Goal: Obtain resource: Download file/media

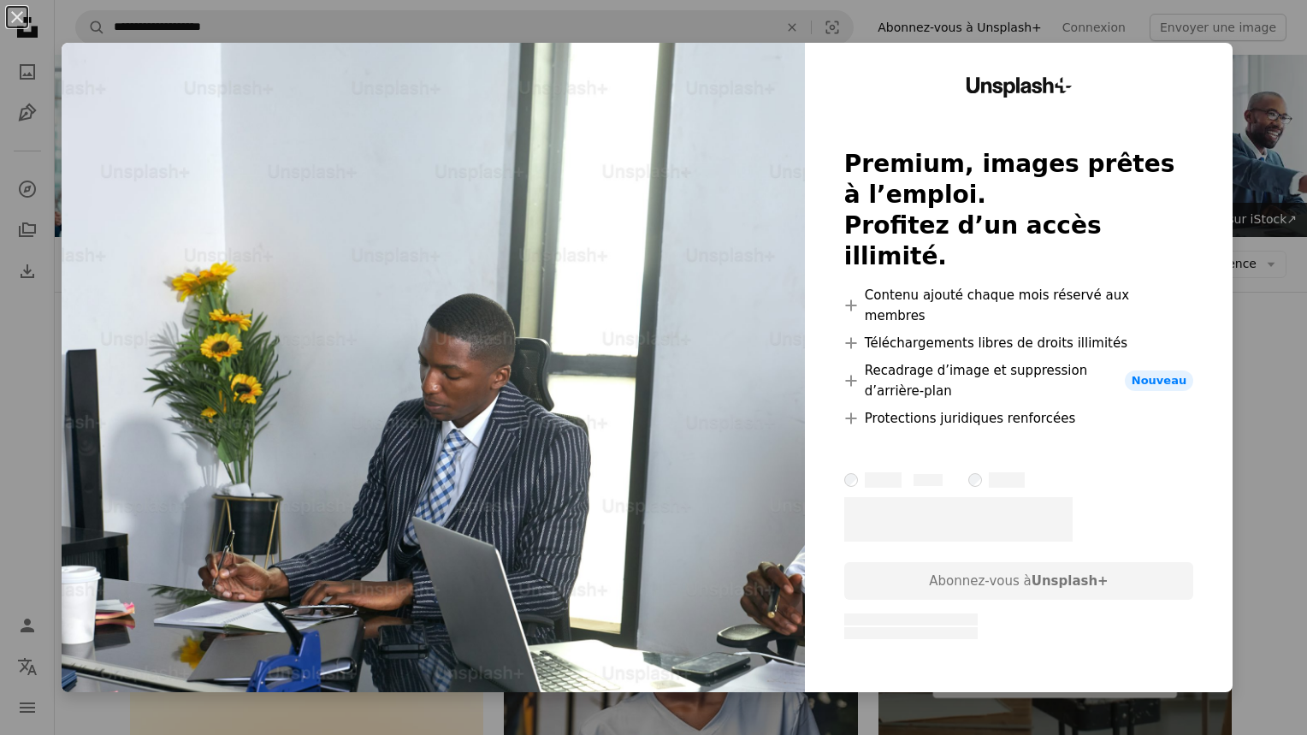
scroll to position [6178, 0]
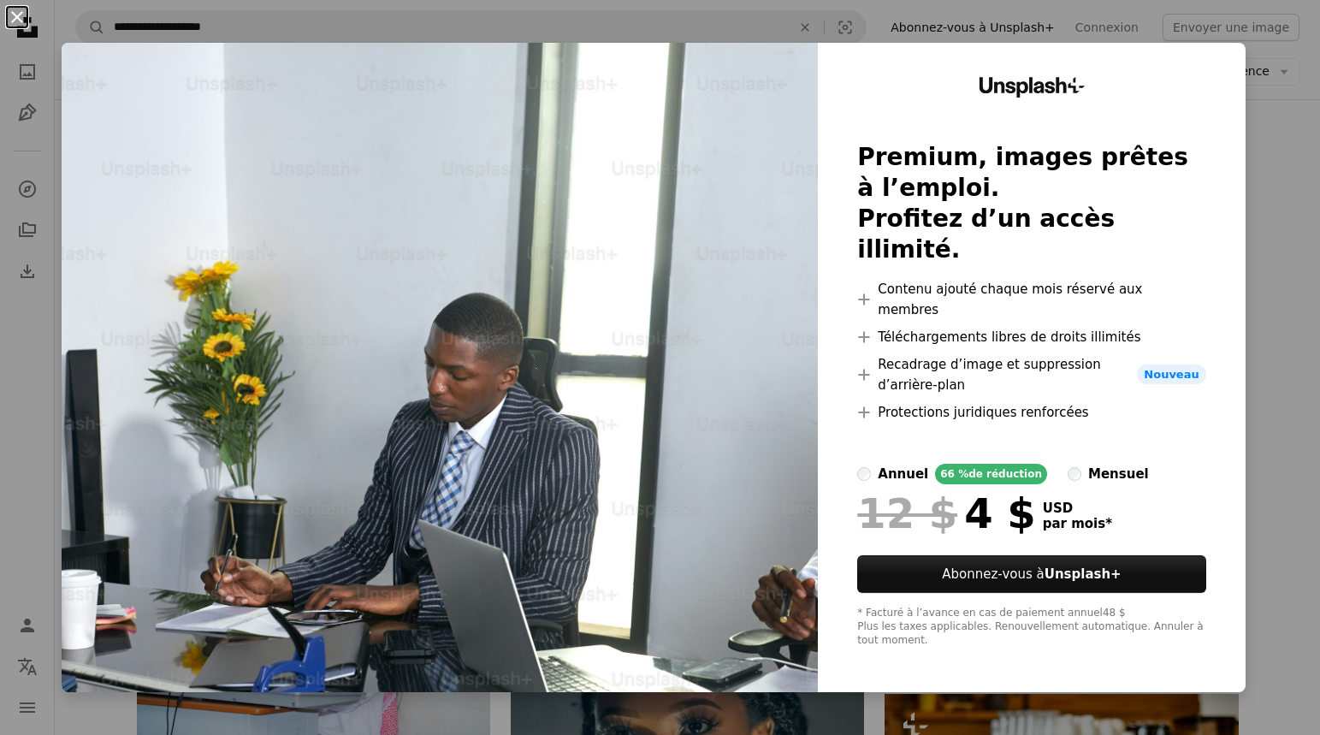
click at [18, 15] on button "An X shape" at bounding box center [17, 17] width 21 height 21
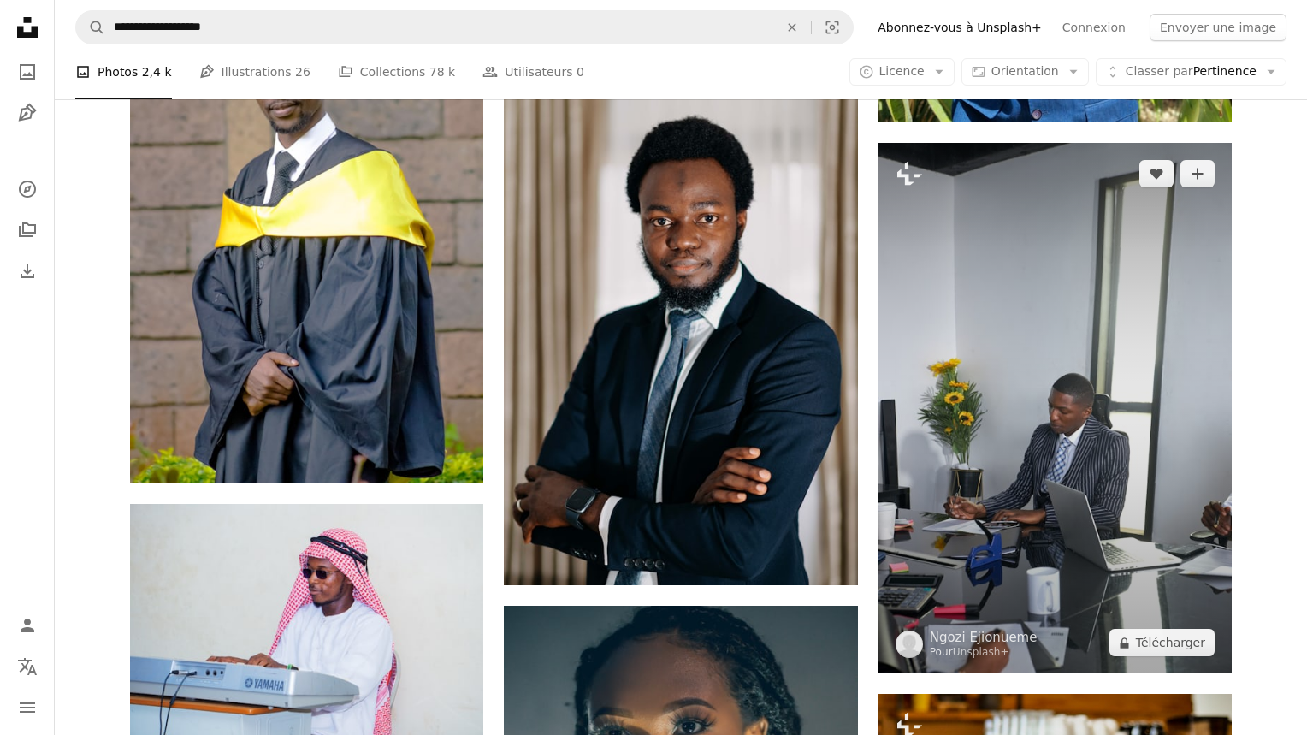
click at [1085, 444] on img at bounding box center [1055, 408] width 353 height 530
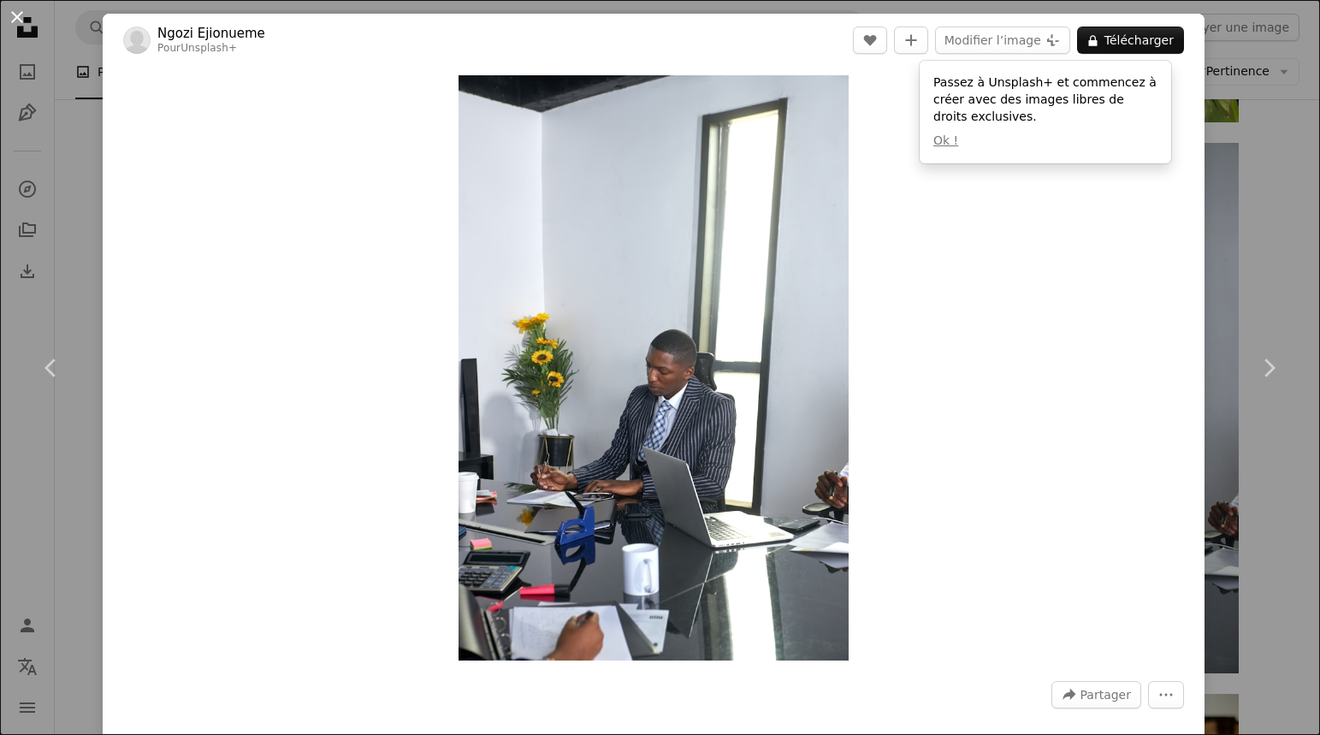
click at [21, 15] on button "An X shape" at bounding box center [17, 17] width 21 height 21
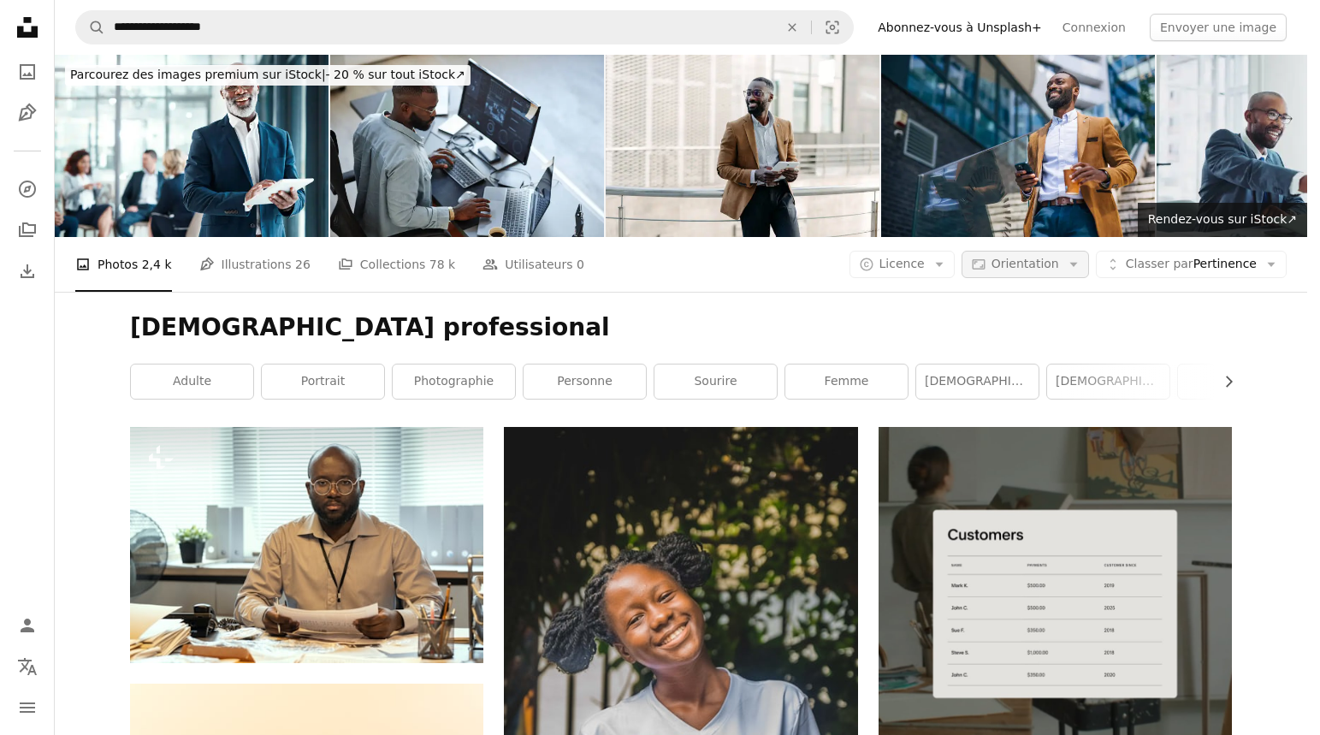
click at [1057, 257] on span "Orientation" at bounding box center [1025, 264] width 68 height 14
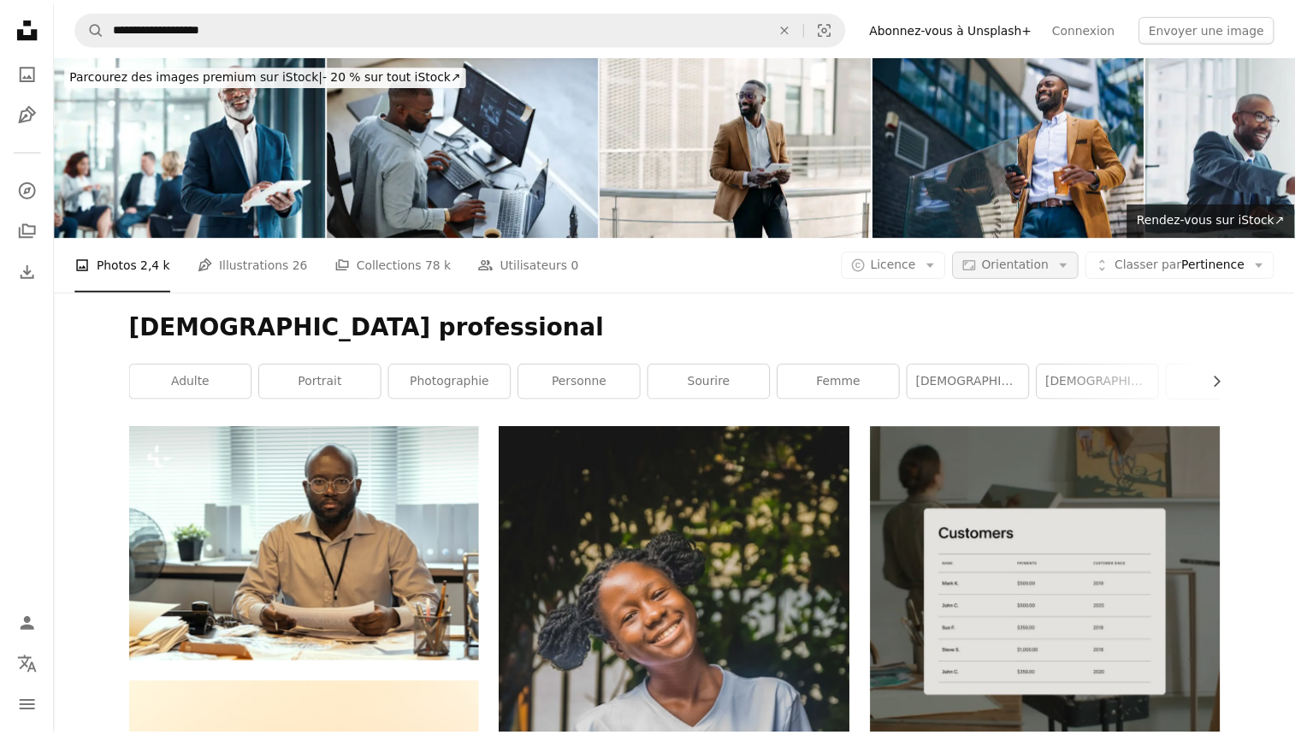
scroll to position [5891, 0]
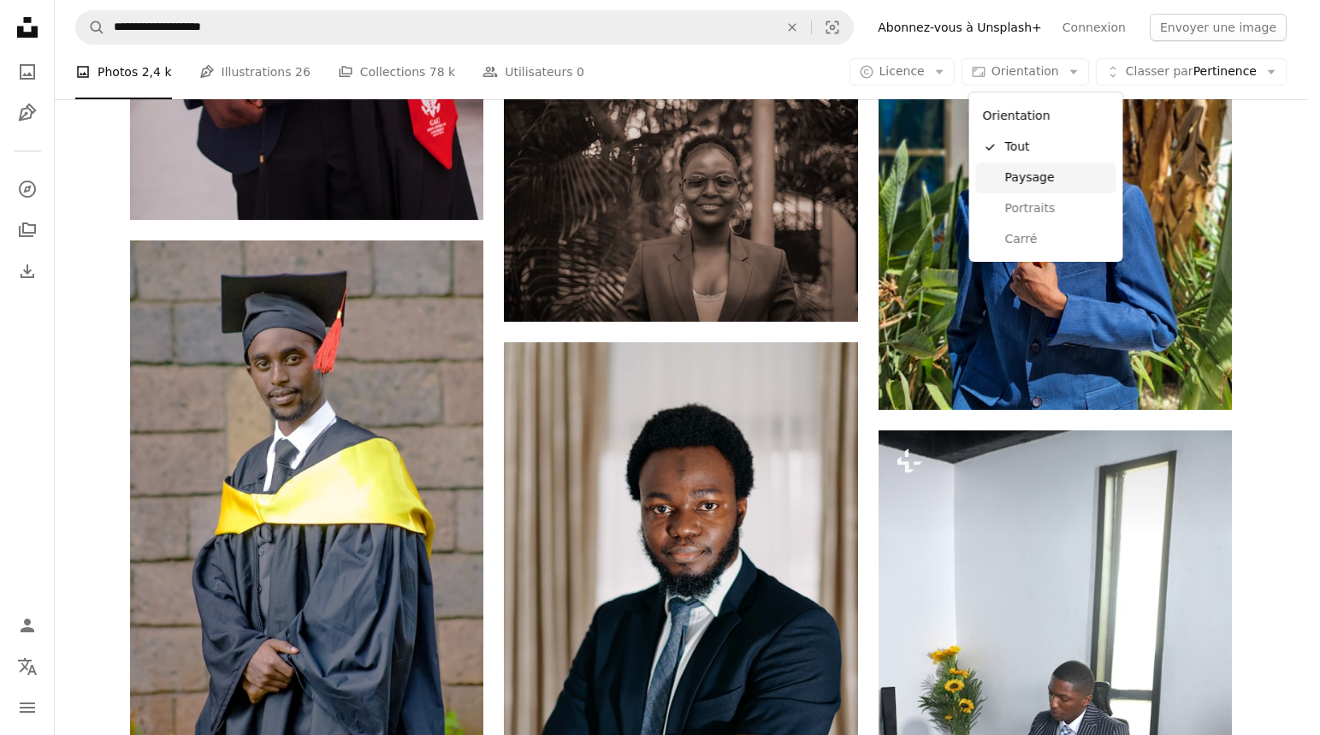
click at [1027, 181] on span "Paysage" at bounding box center [1057, 177] width 104 height 17
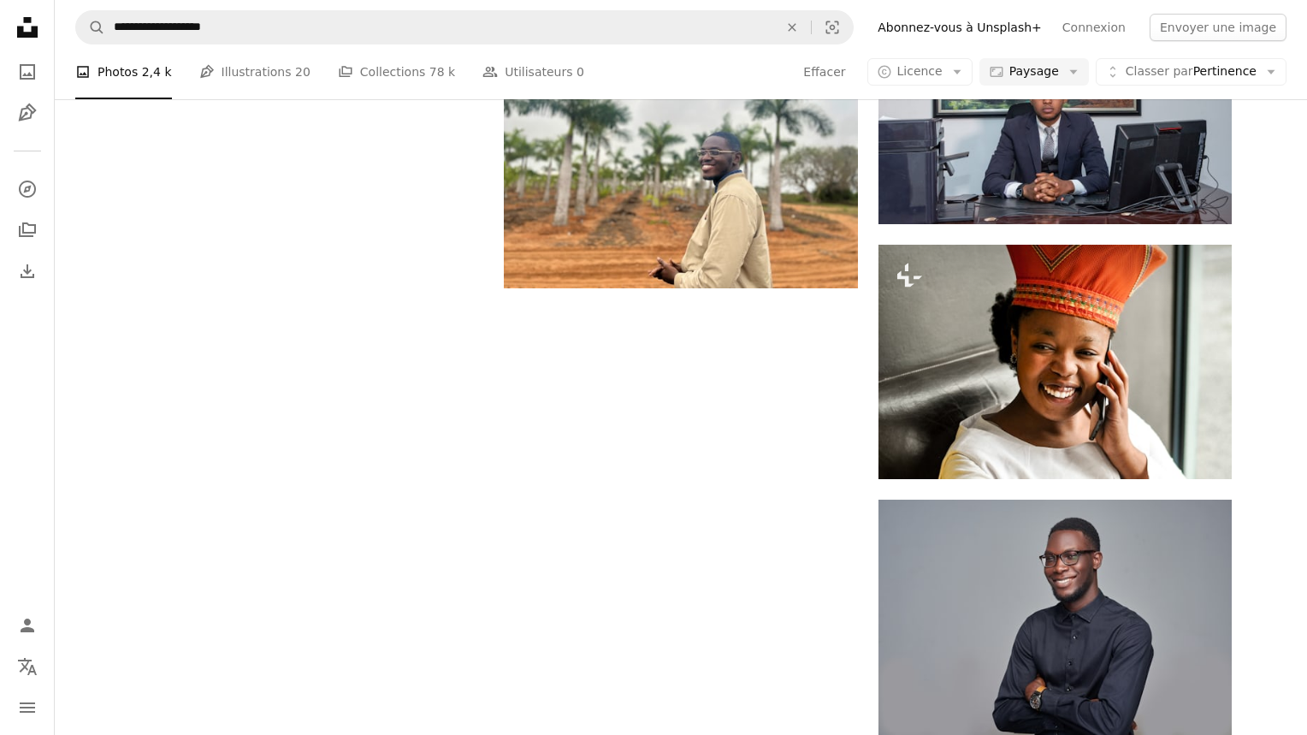
scroll to position [718, 0]
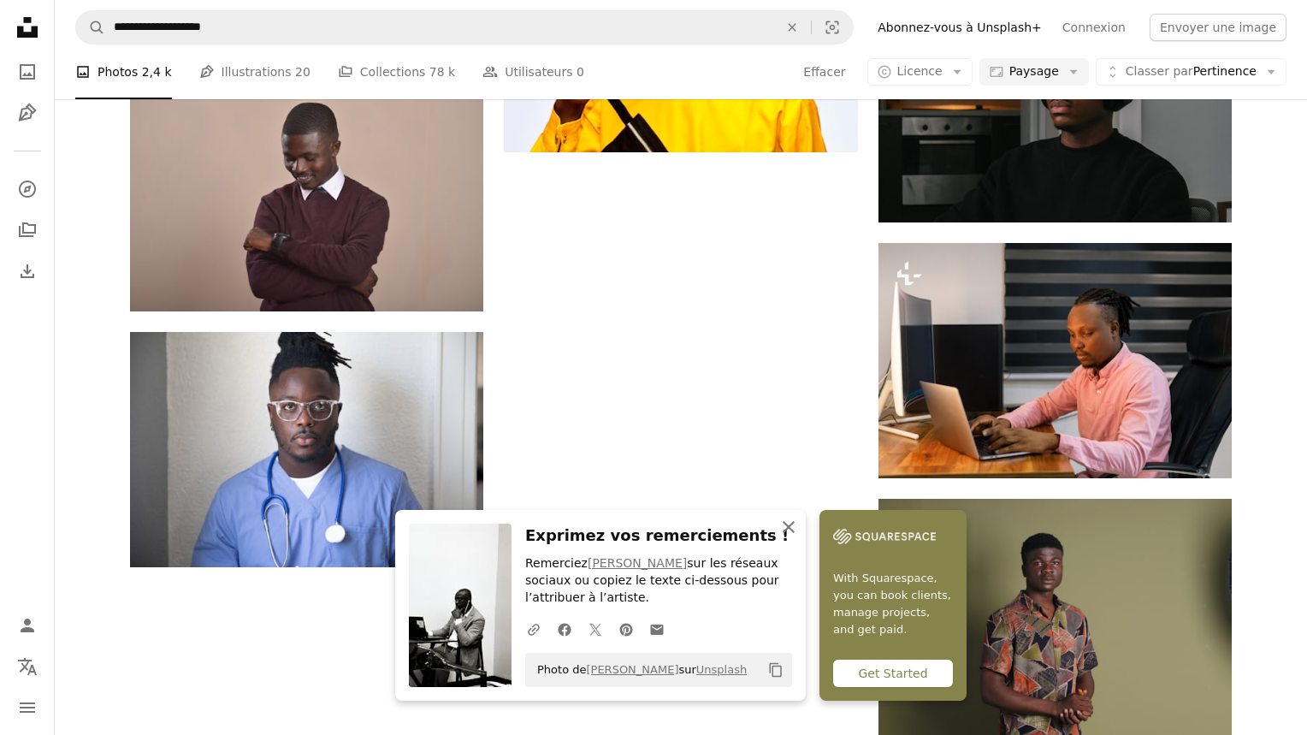
click at [795, 522] on icon "An X shape" at bounding box center [788, 527] width 21 height 21
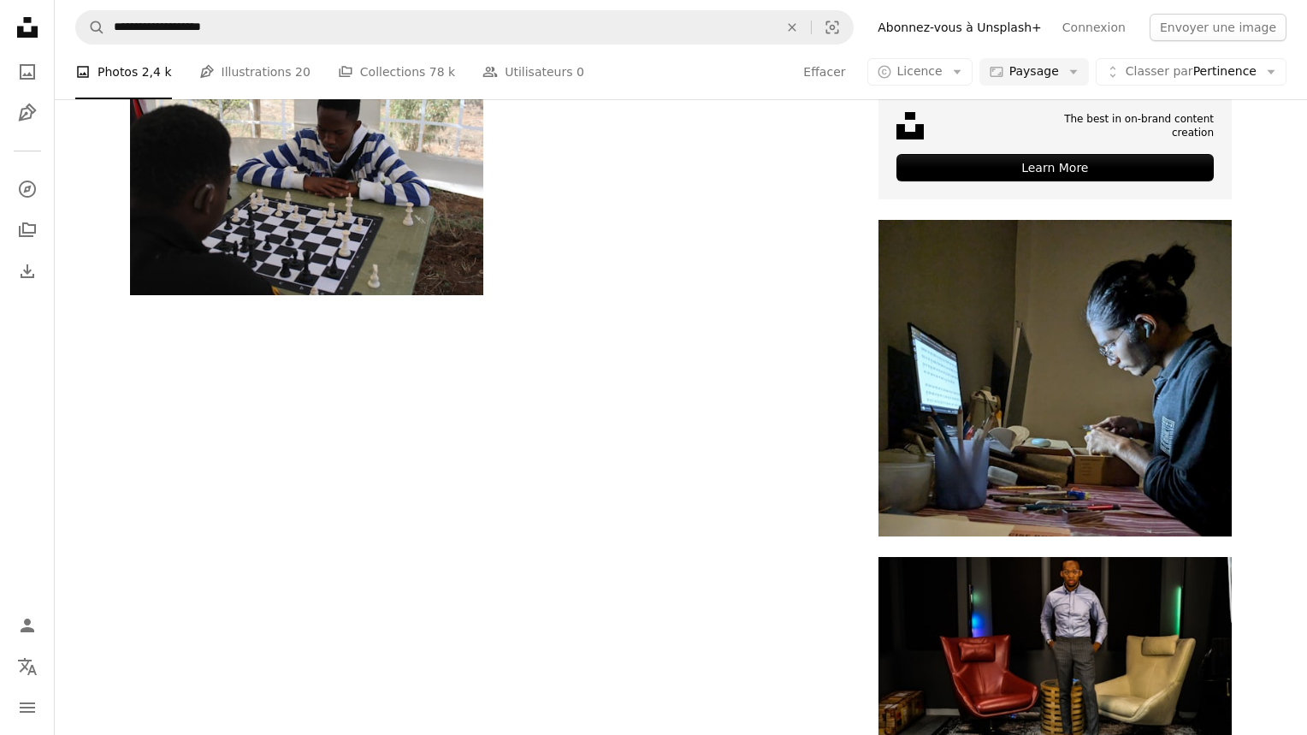
scroll to position [3589, 0]
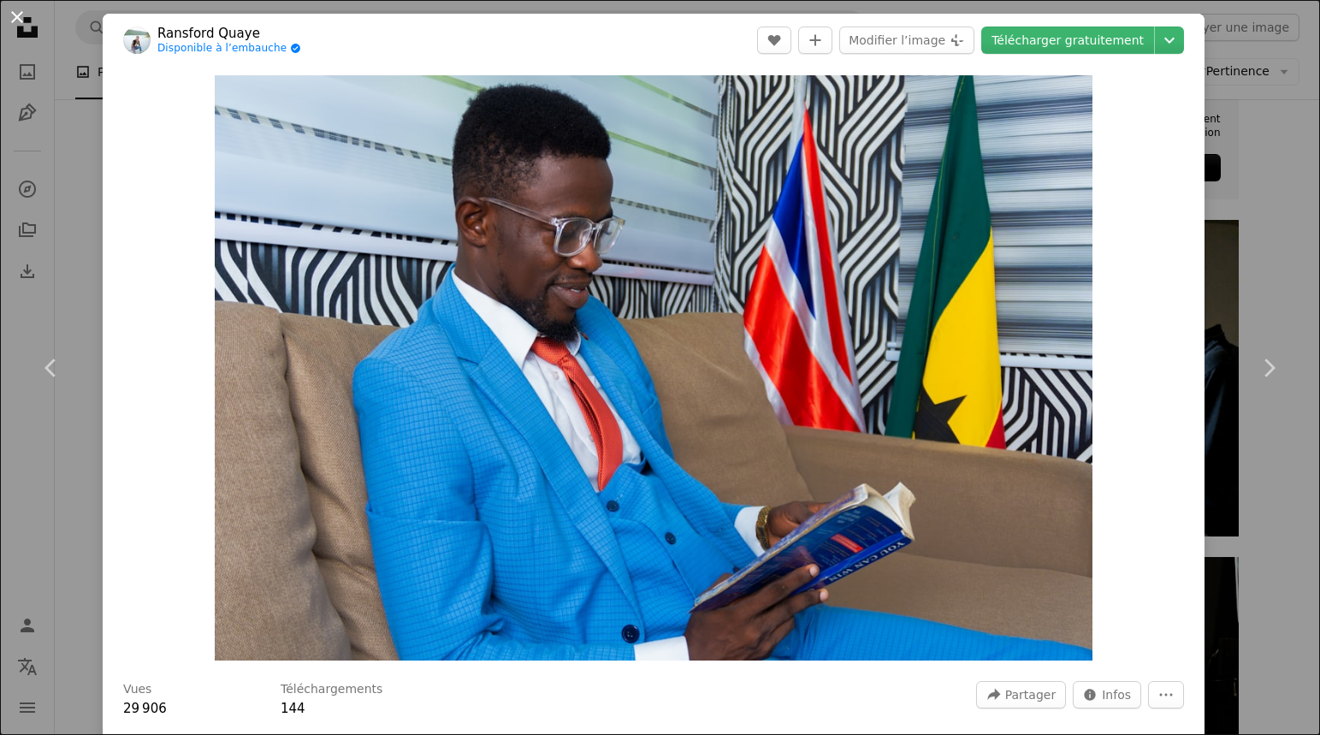
click at [18, 16] on button "An X shape" at bounding box center [17, 17] width 21 height 21
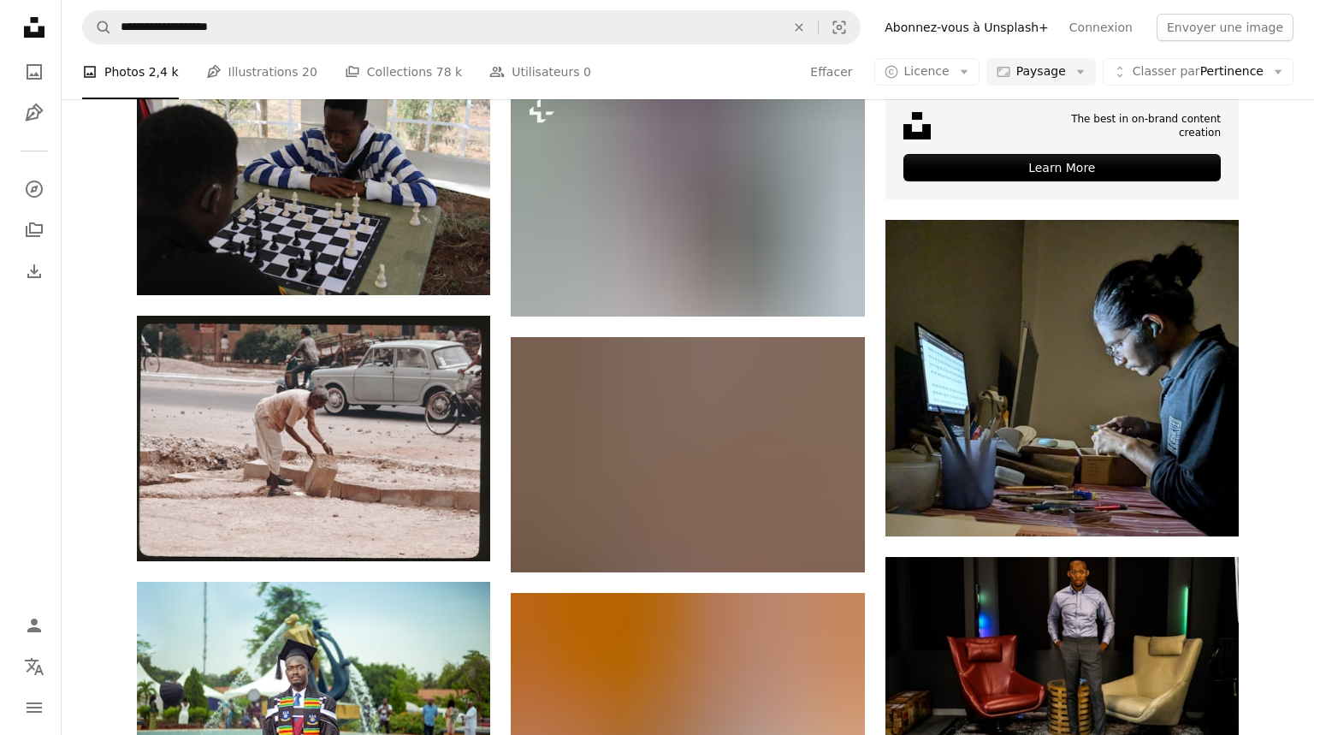
scroll to position [8613, 0]
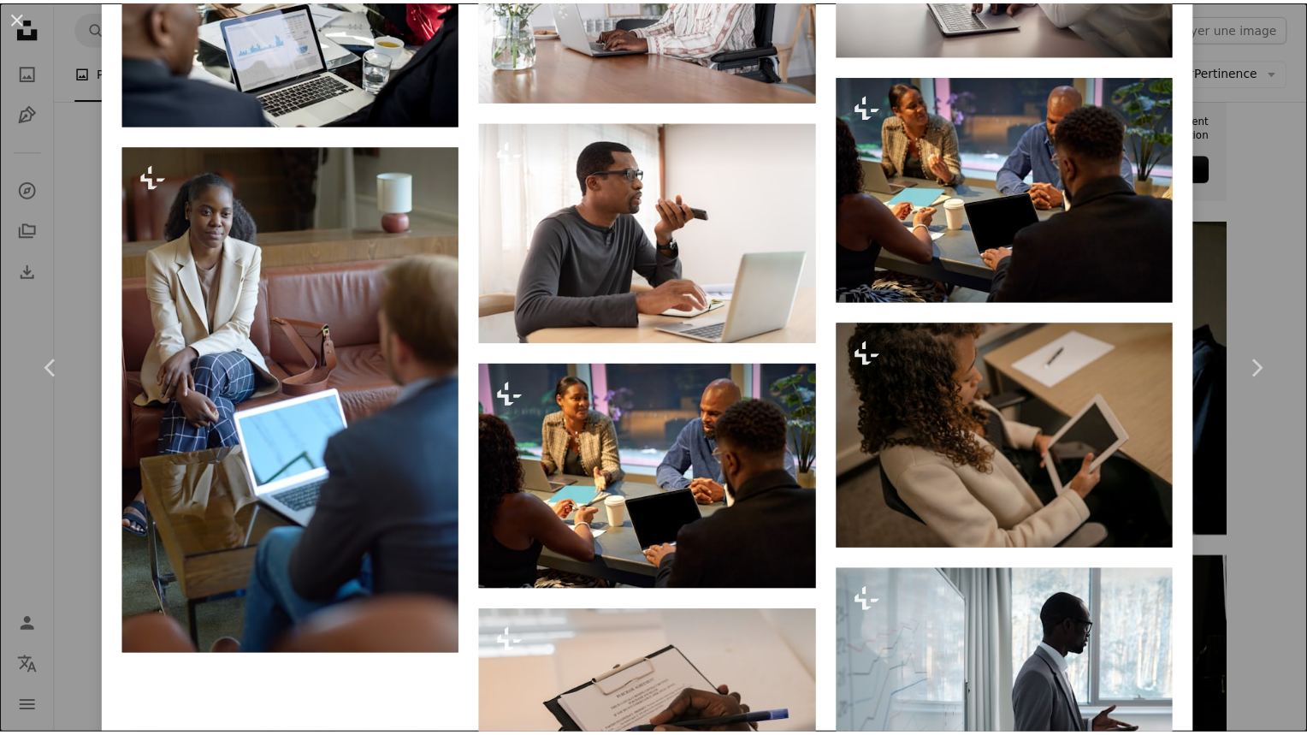
scroll to position [3858, 0]
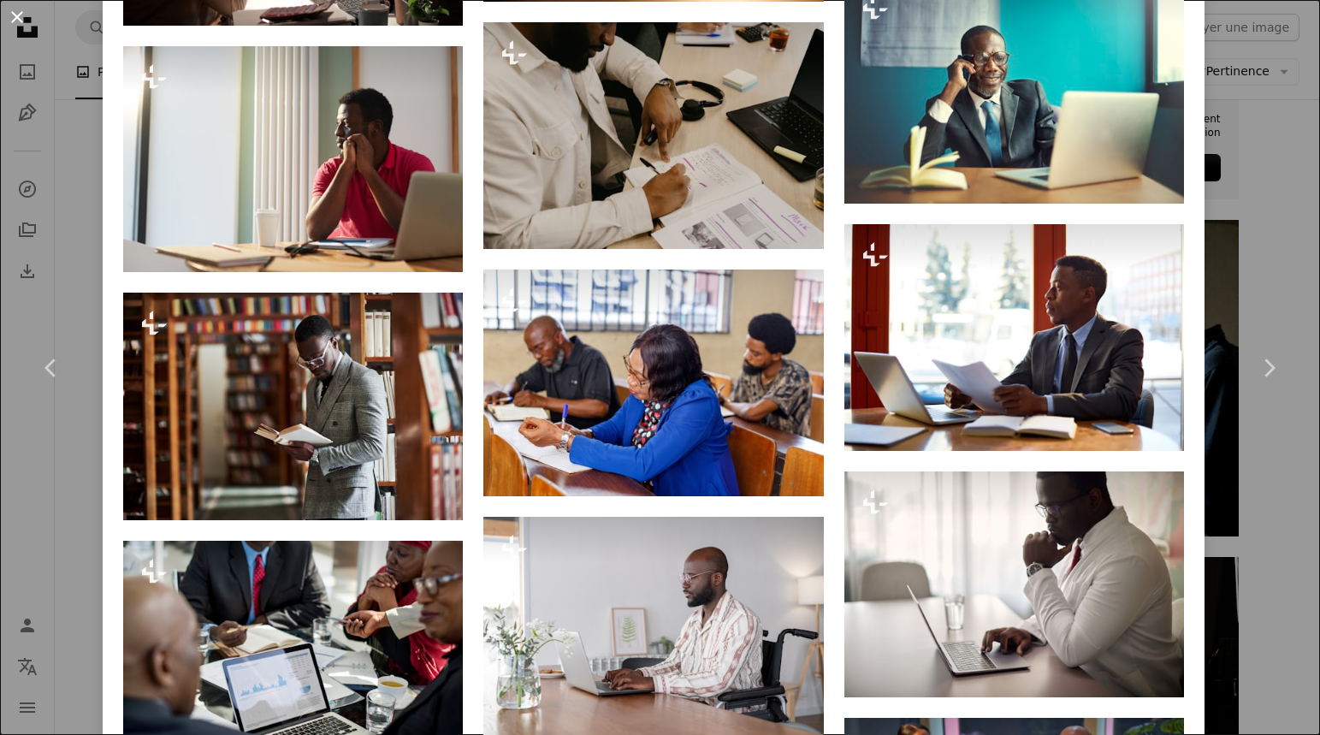
click at [21, 13] on button "An X shape" at bounding box center [17, 17] width 21 height 21
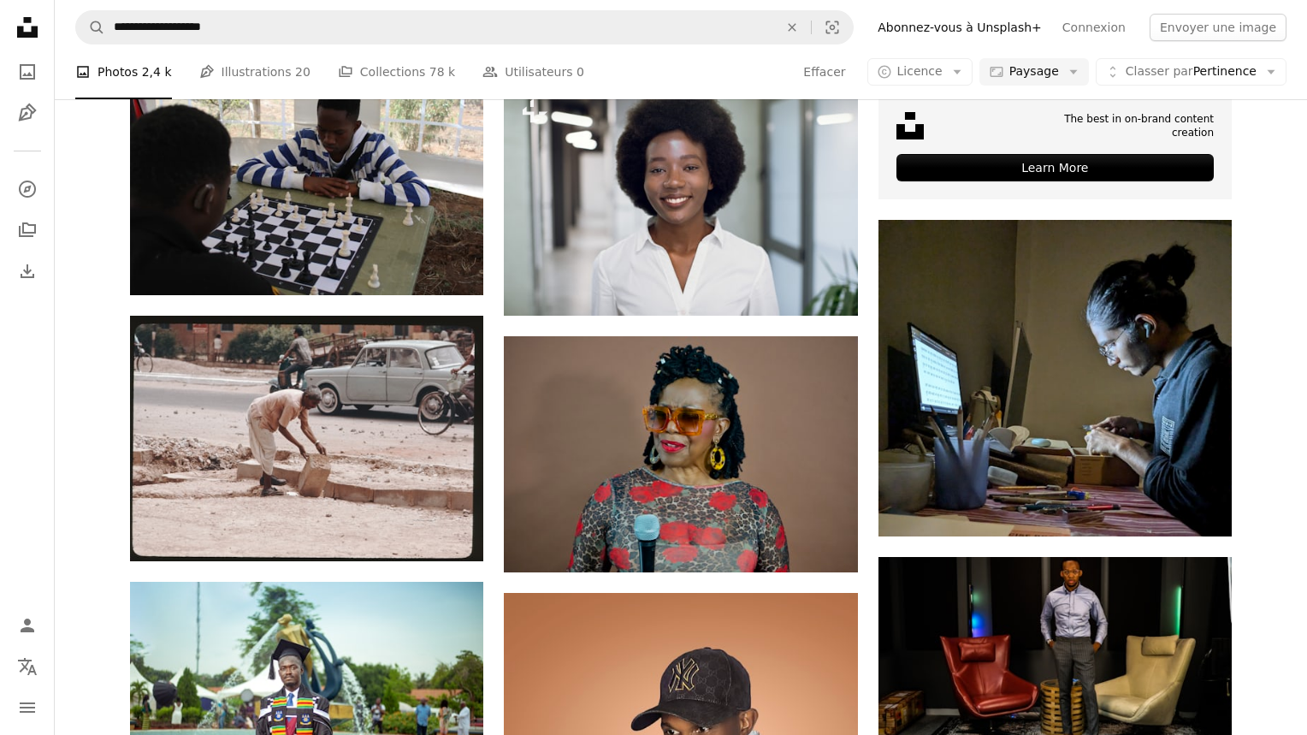
scroll to position [21532, 0]
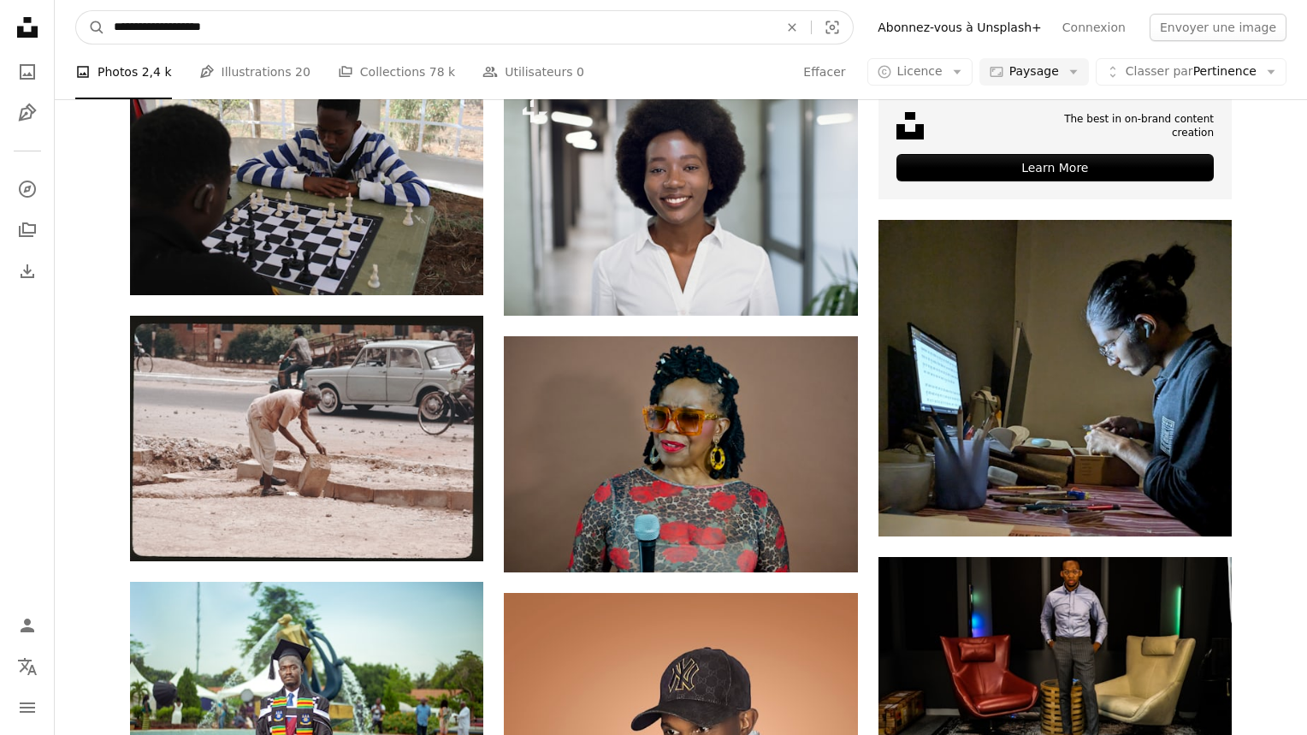
click at [214, 28] on input "**********" at bounding box center [439, 27] width 668 height 33
type input "********"
click button "A magnifying glass" at bounding box center [90, 27] width 29 height 33
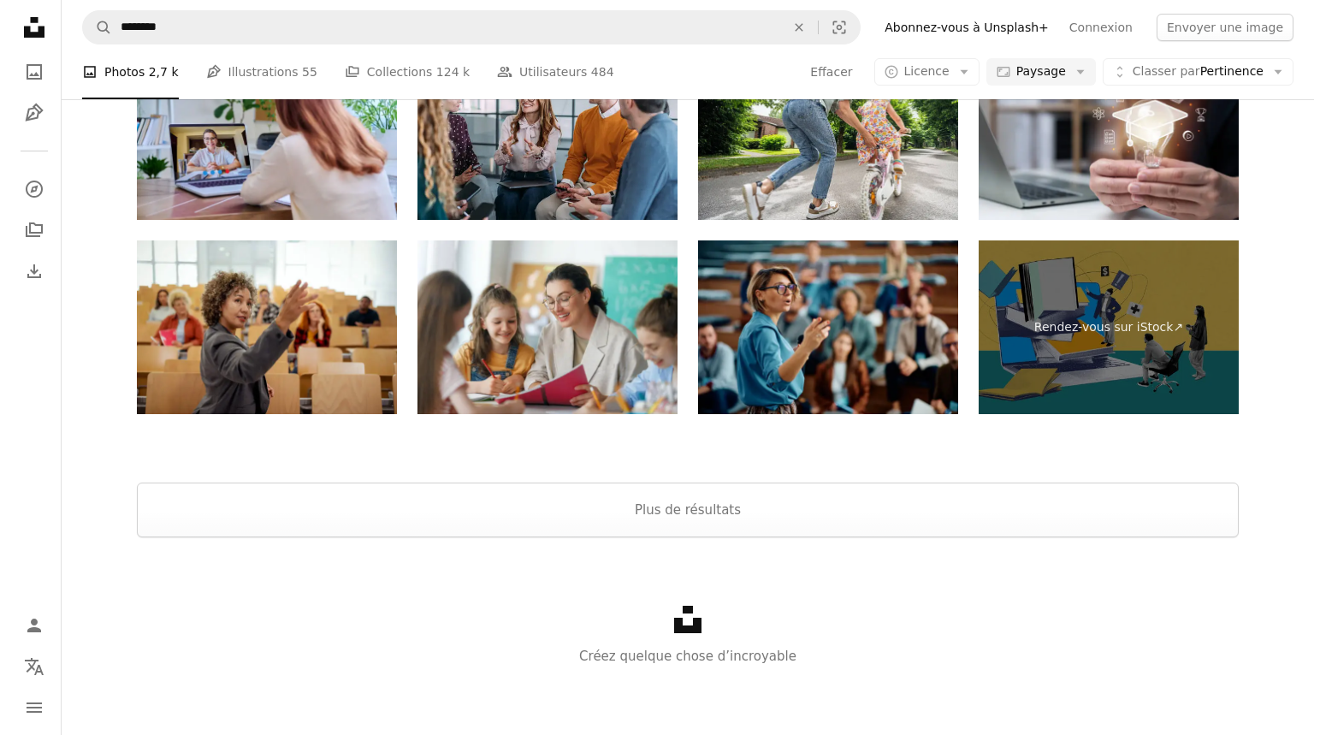
scroll to position [1685, 0]
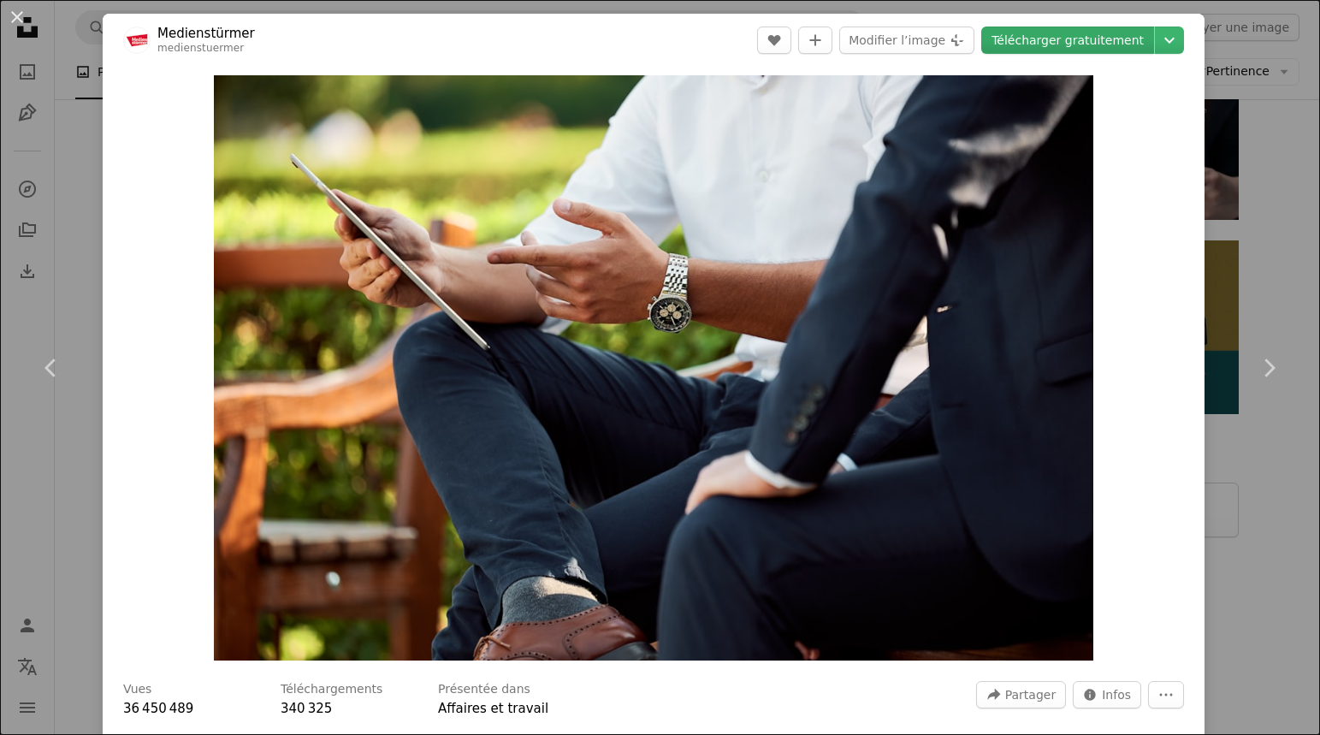
click at [1030, 34] on link "Télécharger gratuitement" at bounding box center [1067, 40] width 173 height 27
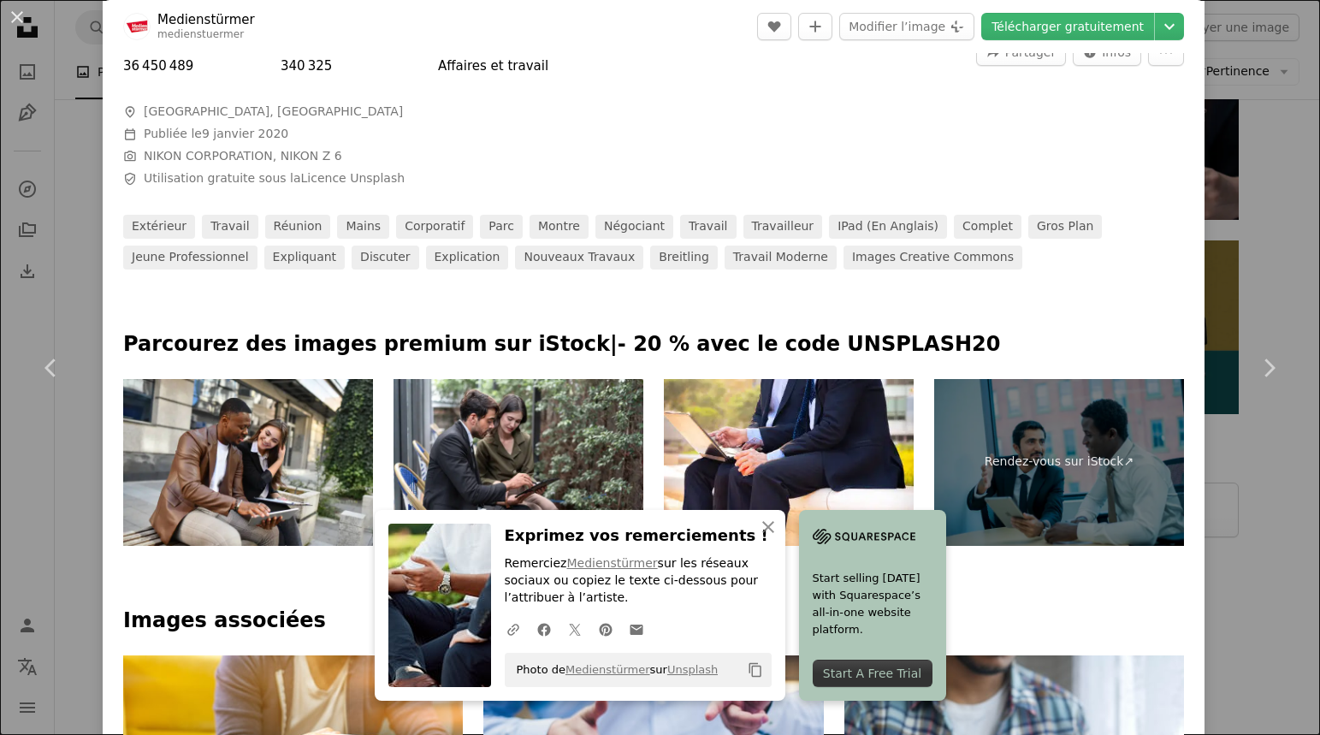
scroll to position [1286, 0]
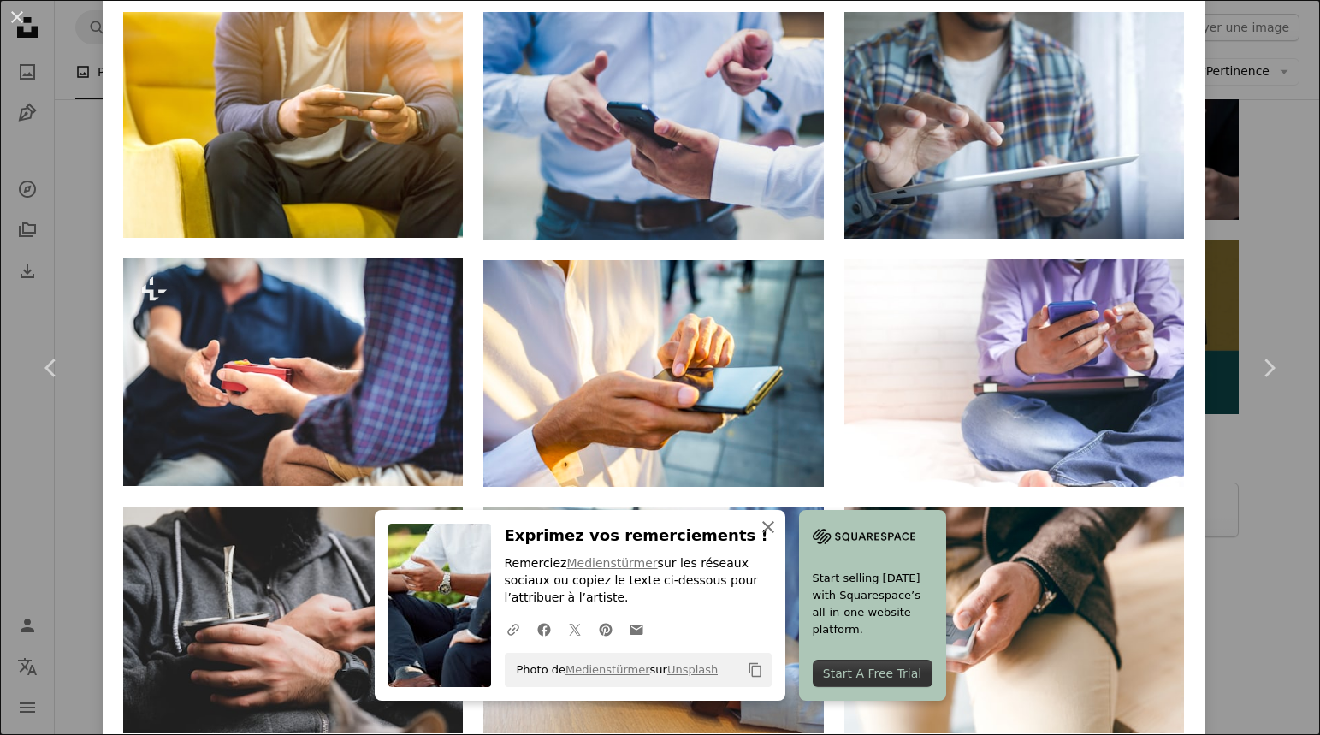
click at [758, 524] on icon "An X shape" at bounding box center [768, 527] width 21 height 21
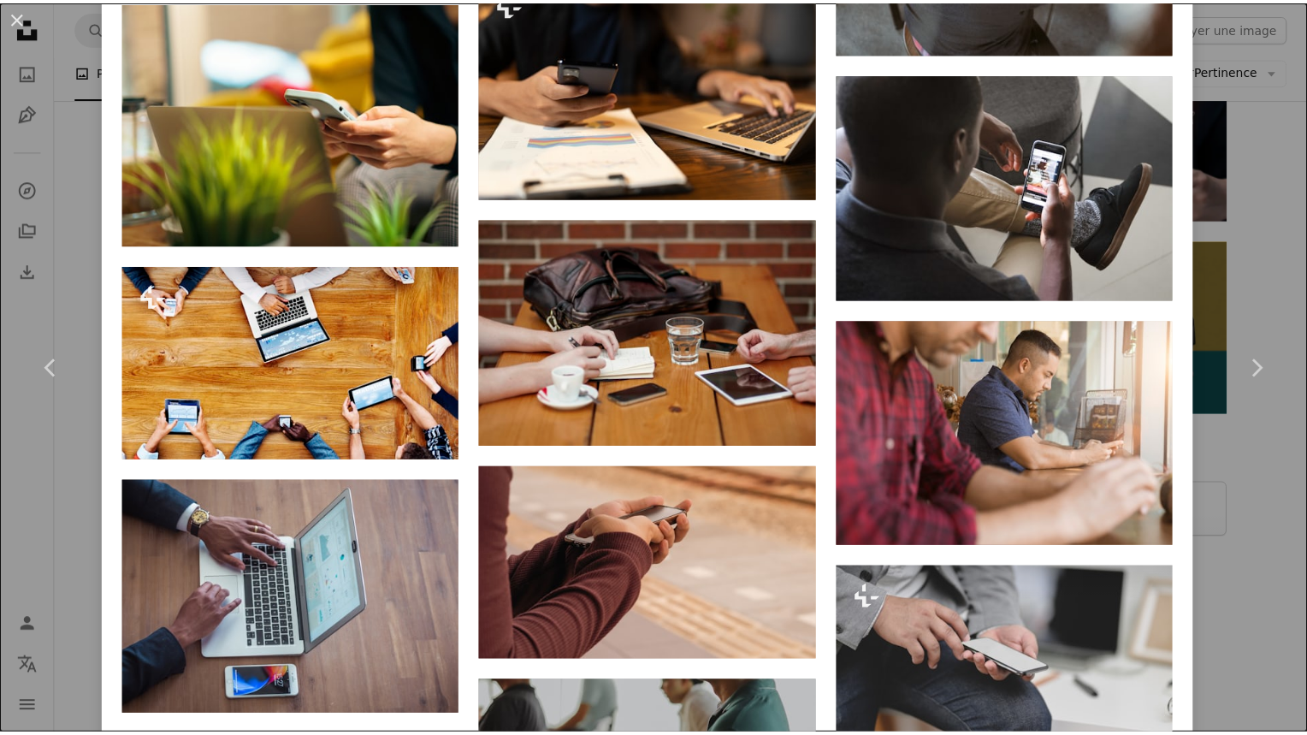
scroll to position [4188, 0]
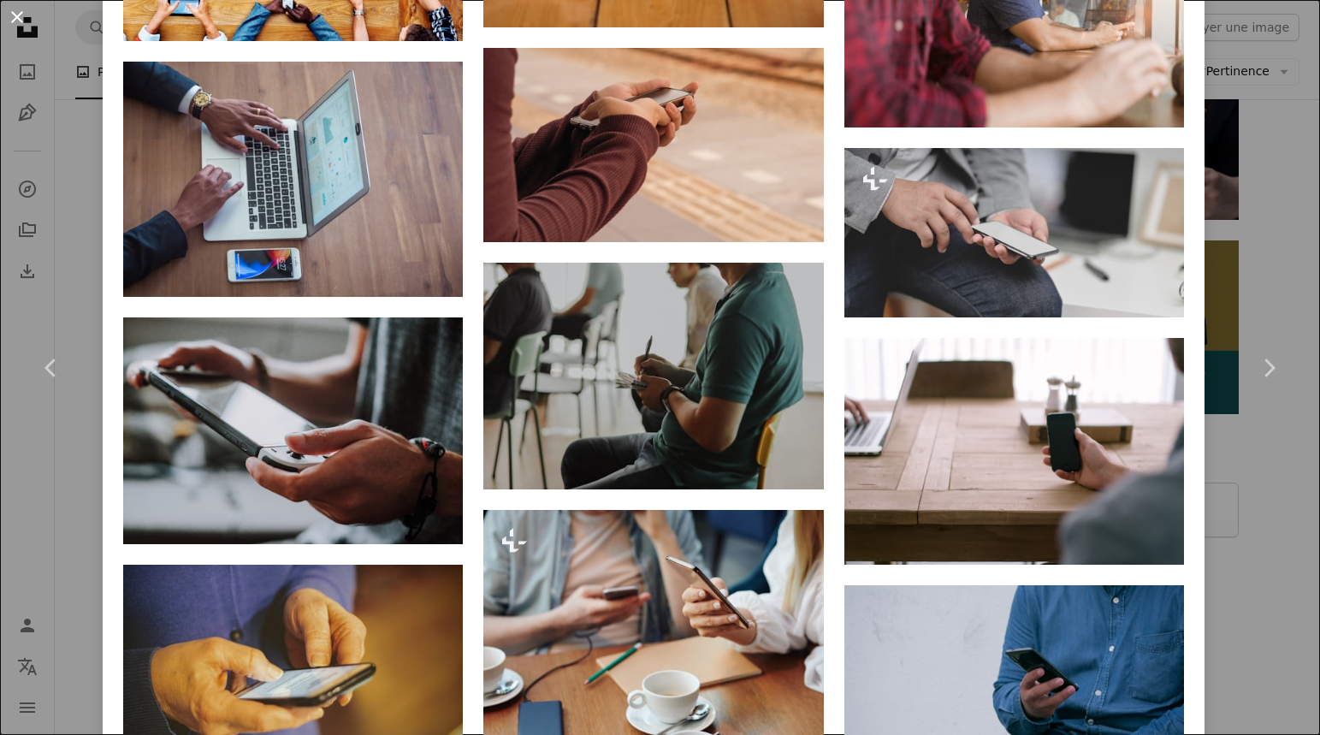
click at [14, 13] on button "An X shape" at bounding box center [17, 17] width 21 height 21
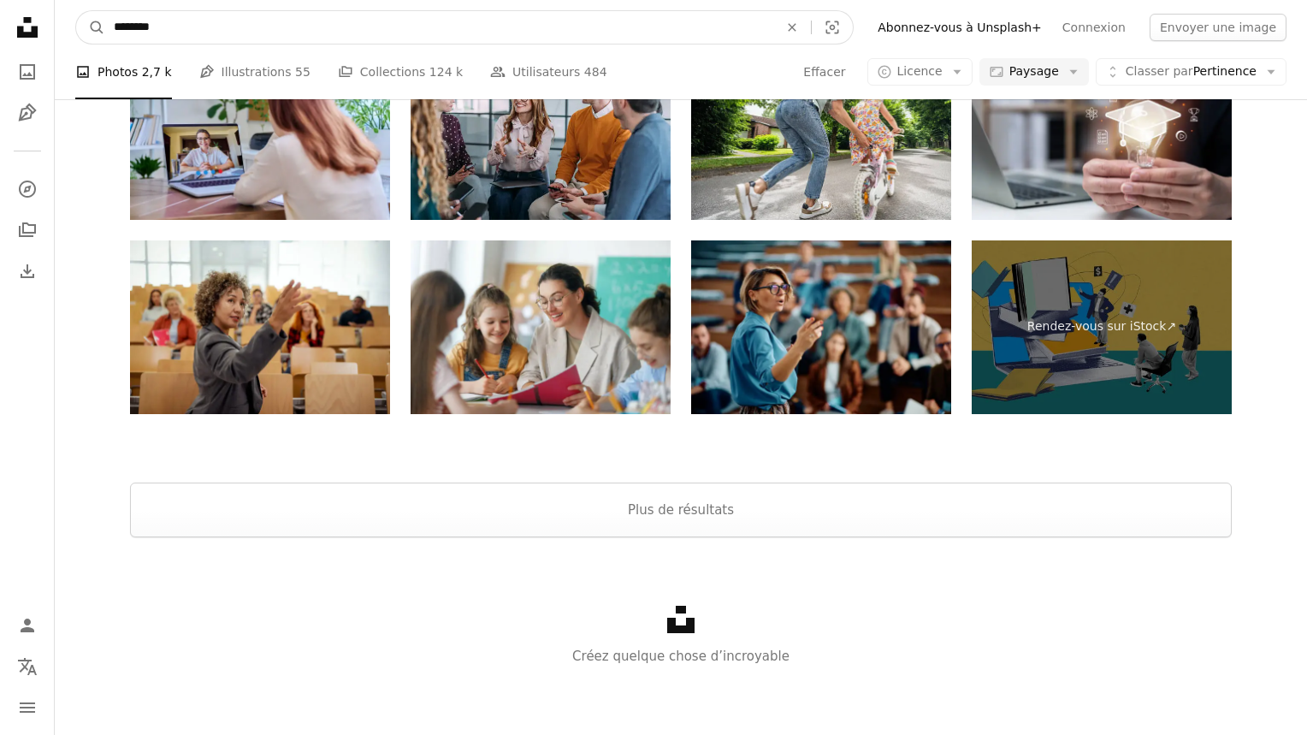
click at [326, 38] on input "********" at bounding box center [439, 27] width 668 height 33
type input "***"
click at [76, 11] on button "A magnifying glass" at bounding box center [90, 27] width 29 height 33
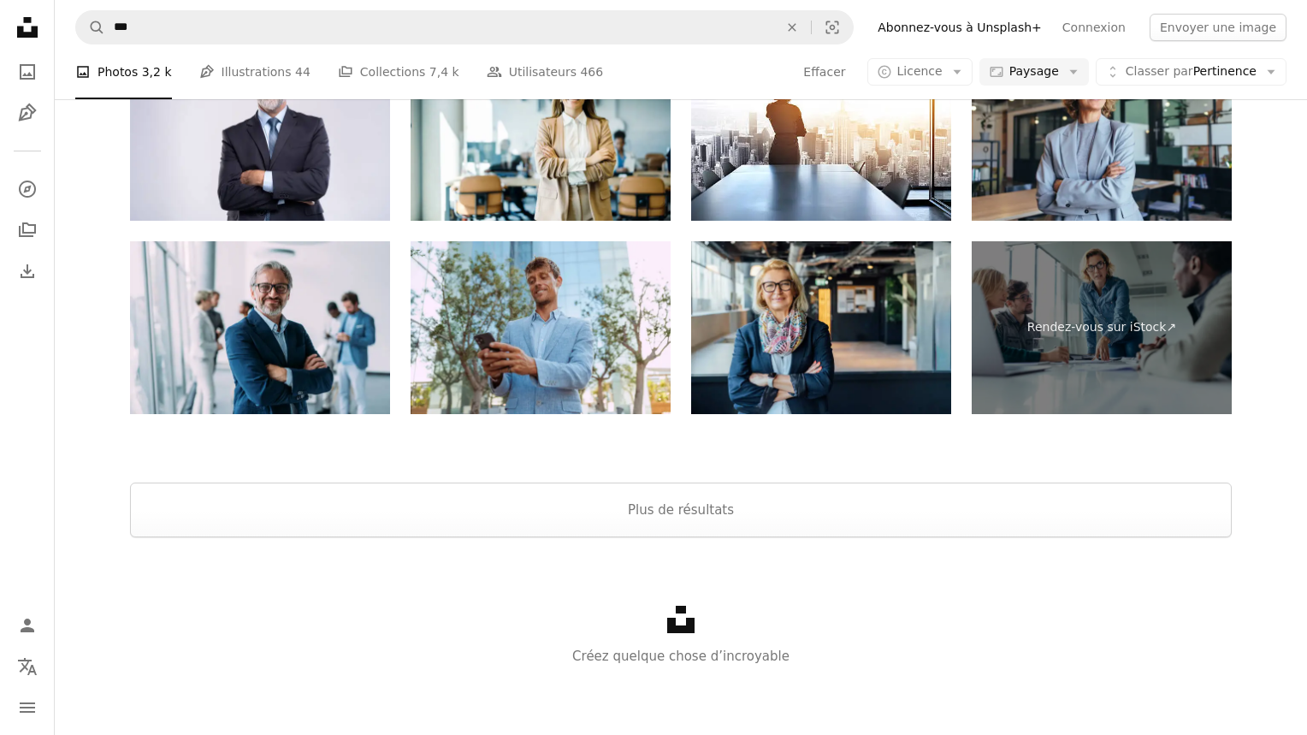
scroll to position [2773, 0]
click at [1080, 504] on button "Plus de résultats" at bounding box center [681, 509] width 1102 height 55
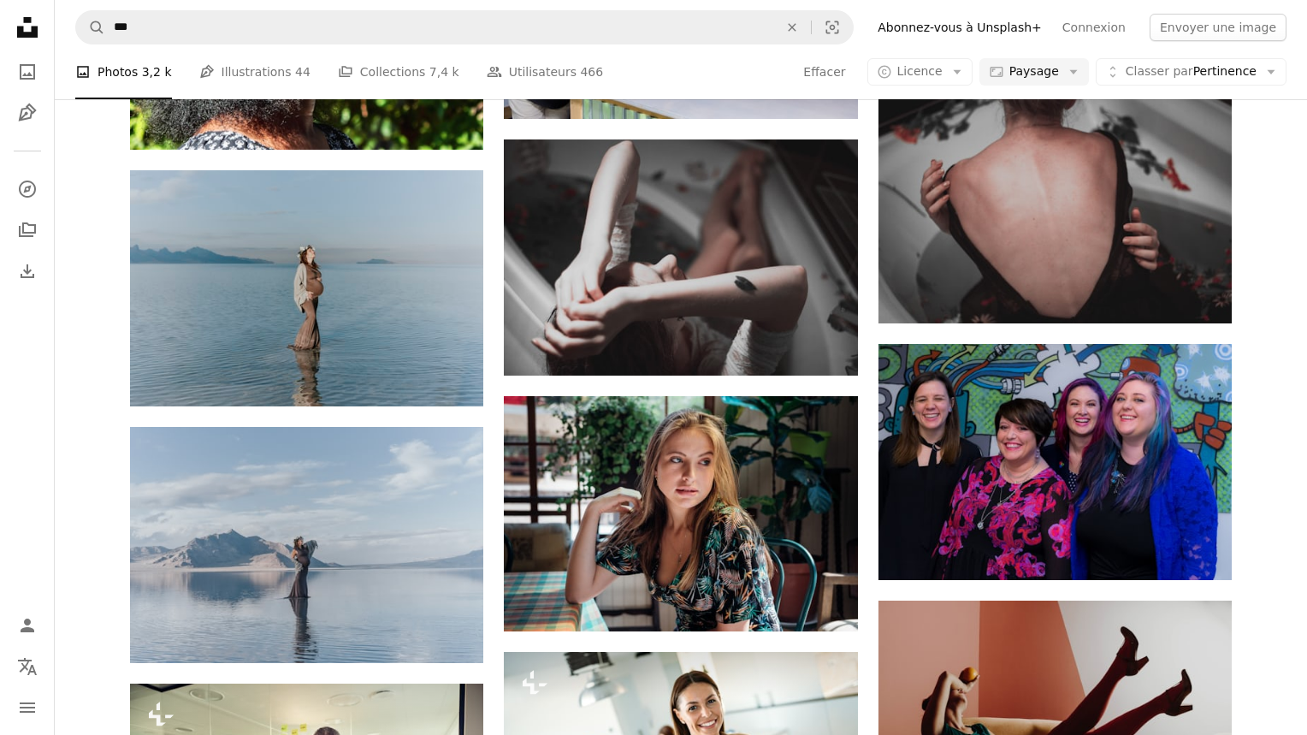
scroll to position [7079, 0]
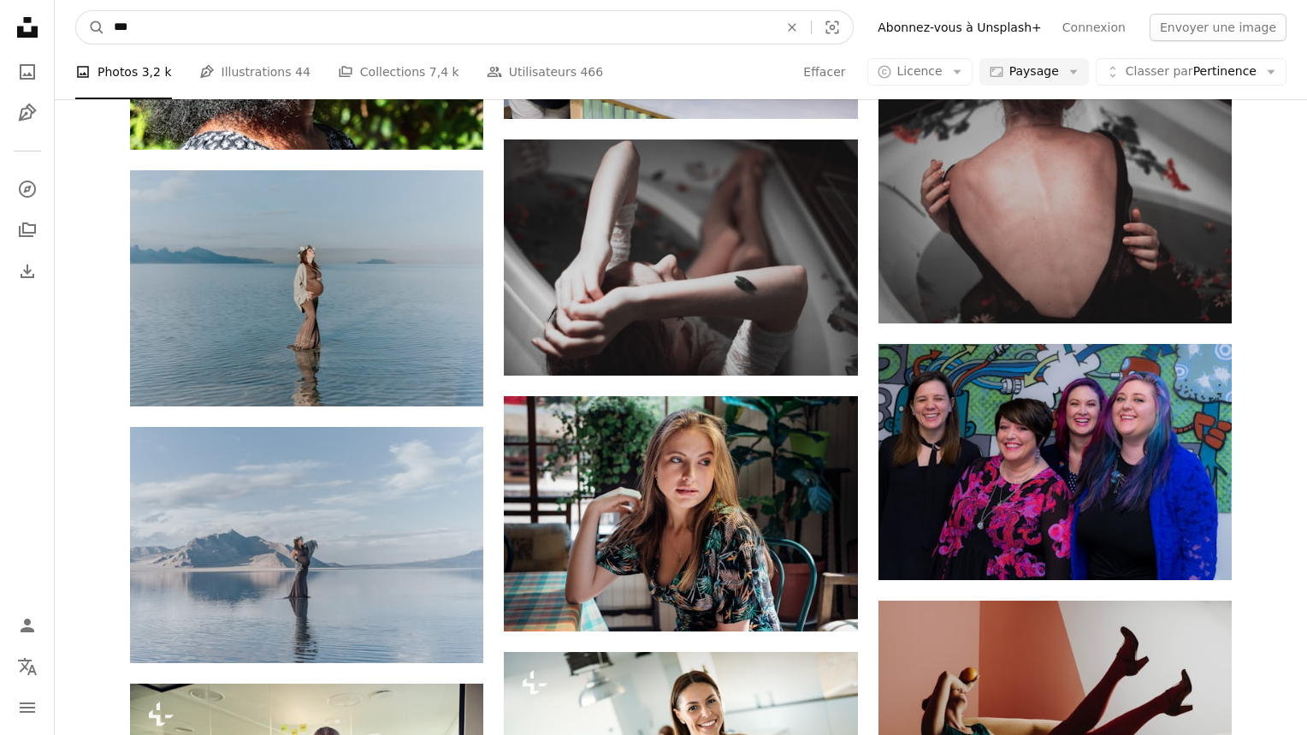
click at [557, 26] on input "***" at bounding box center [439, 27] width 668 height 33
type input "**********"
click button "A magnifying glass" at bounding box center [90, 27] width 29 height 33
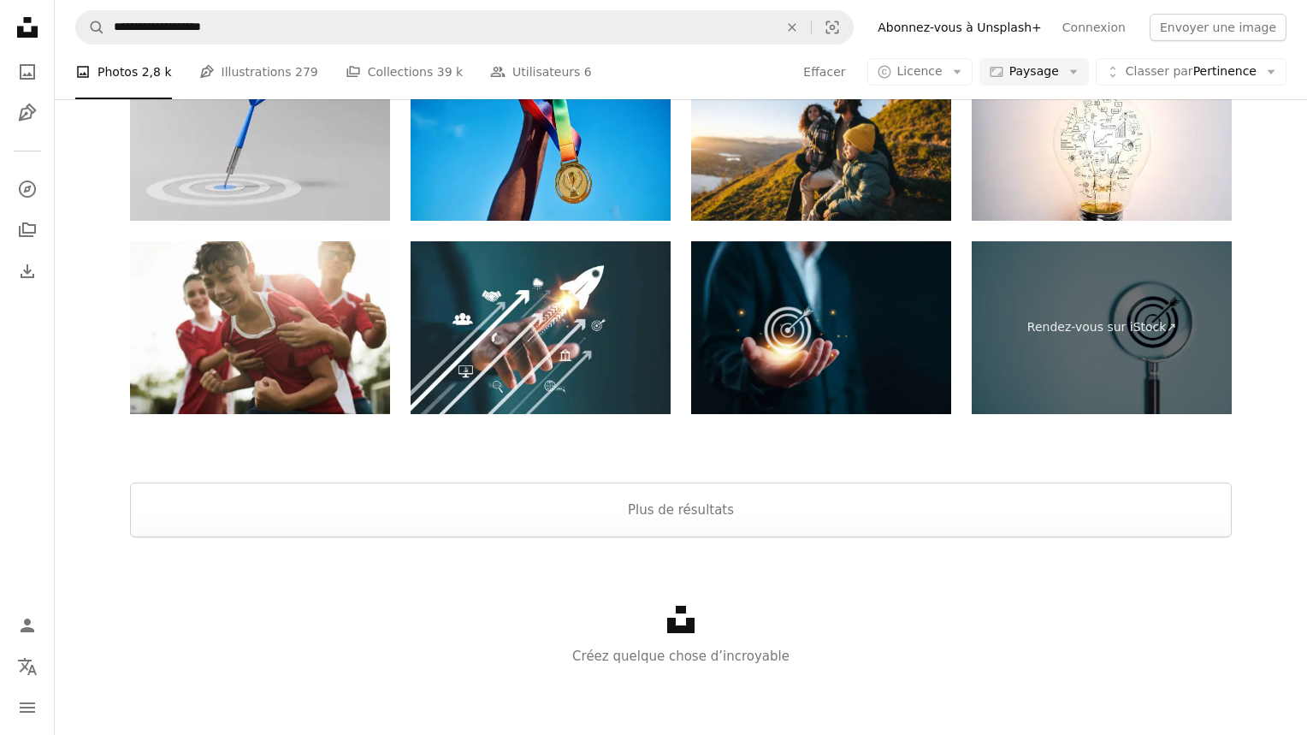
scroll to position [718, 0]
click at [1205, 526] on button "Plus de résultats" at bounding box center [681, 509] width 1102 height 55
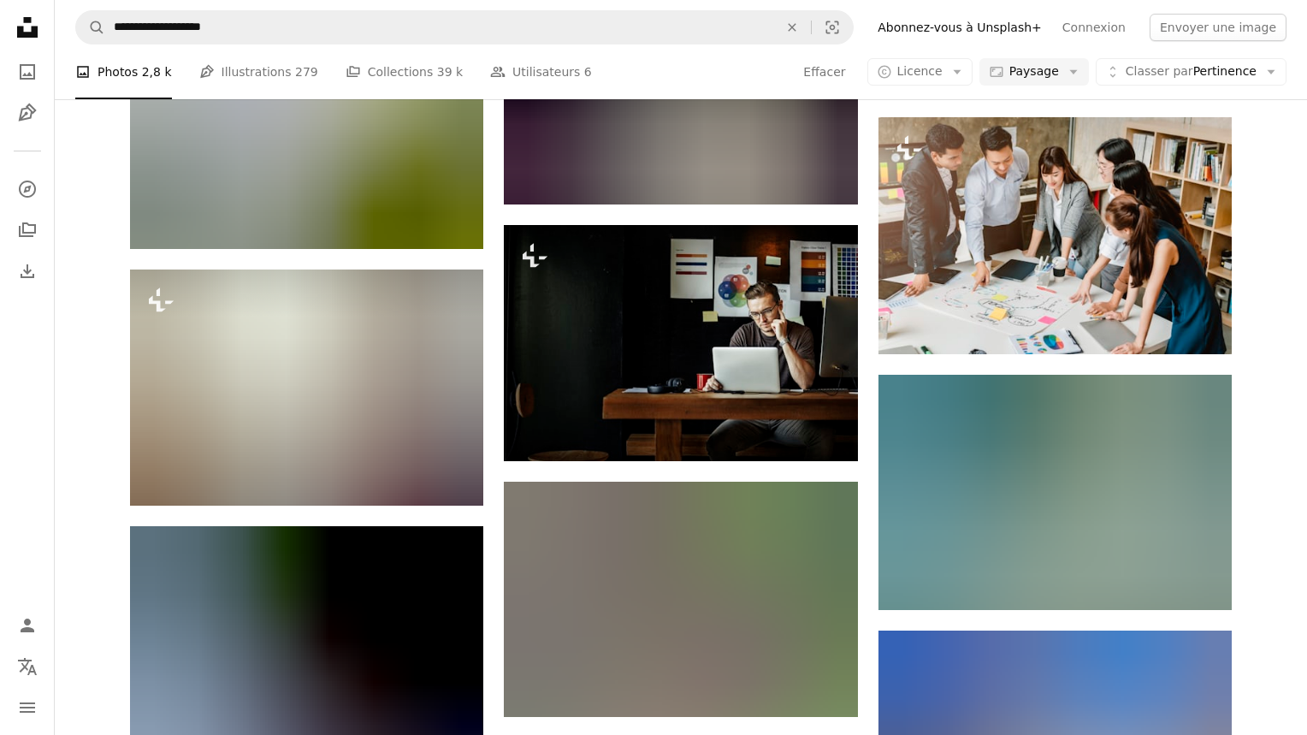
scroll to position [24372, 0]
